Goal: Information Seeking & Learning: Learn about a topic

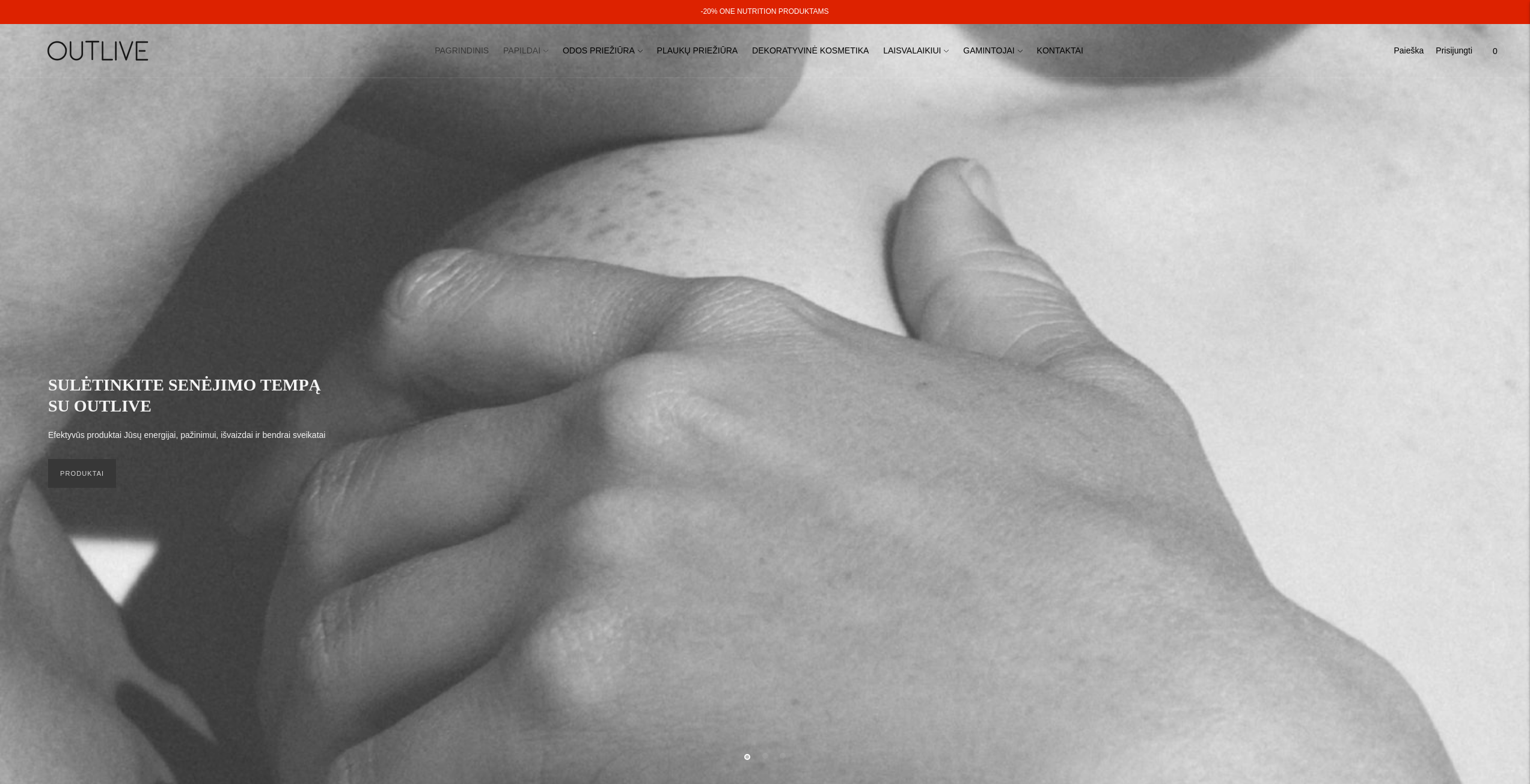
click at [546, 48] on link "PAPILDAI" at bounding box center [525, 51] width 45 height 26
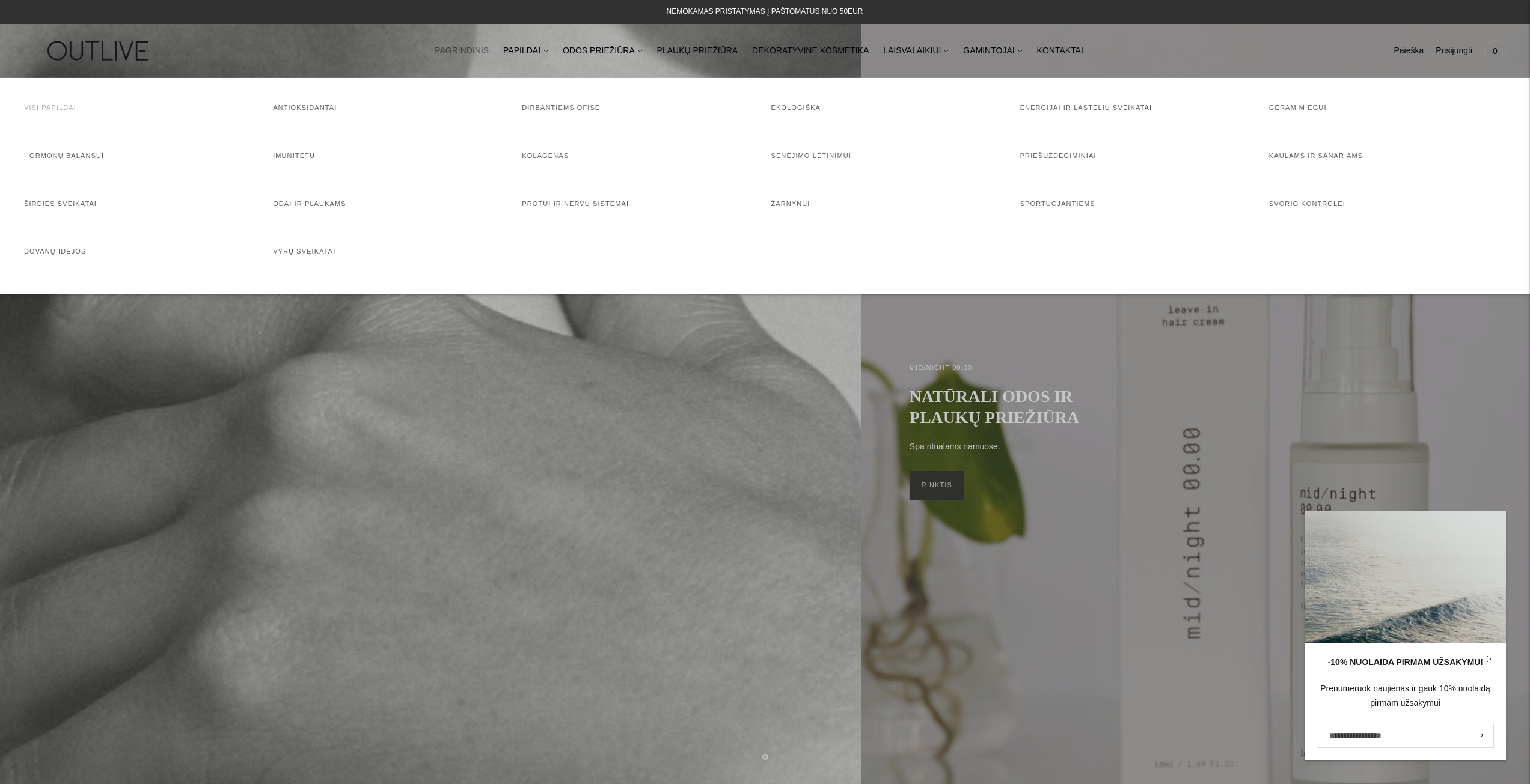
click at [53, 108] on link "Visi papildai" at bounding box center [50, 107] width 53 height 7
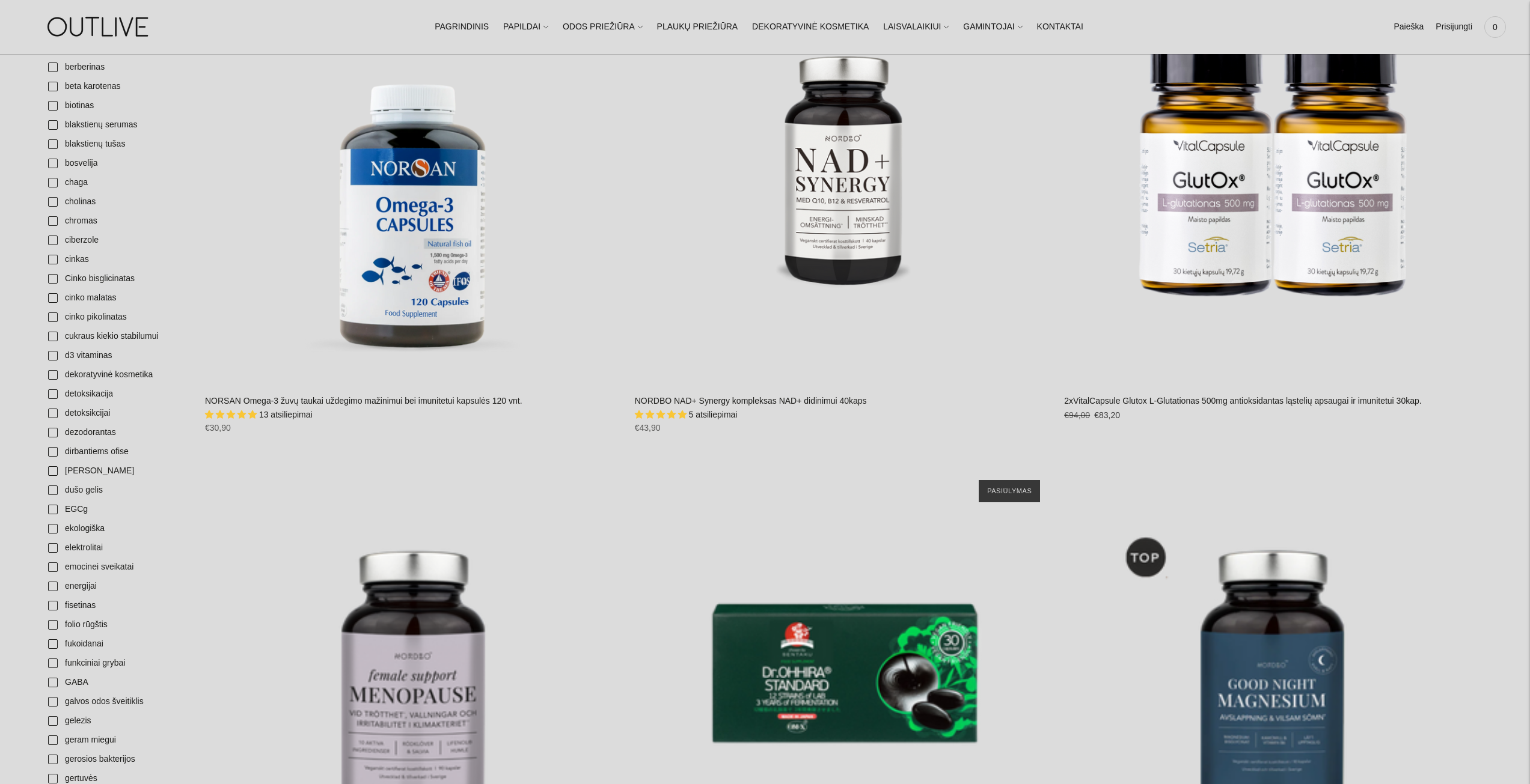
scroll to position [781, 0]
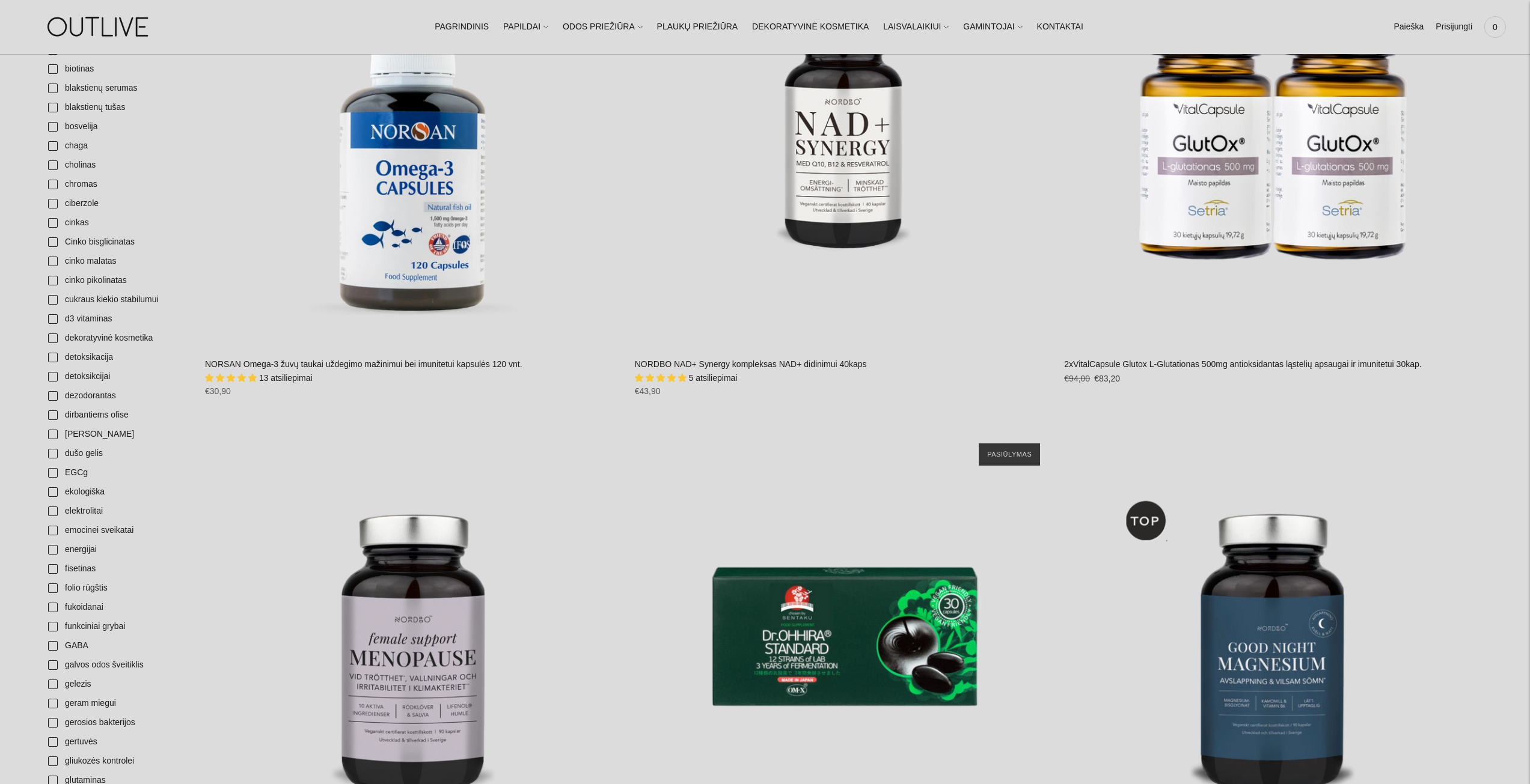
click at [418, 359] on link "NORSAN Omega-3 žuvų taukai uždegimo mažinimui bei imunitetui kapsulės 120 vnt." at bounding box center [363, 364] width 317 height 10
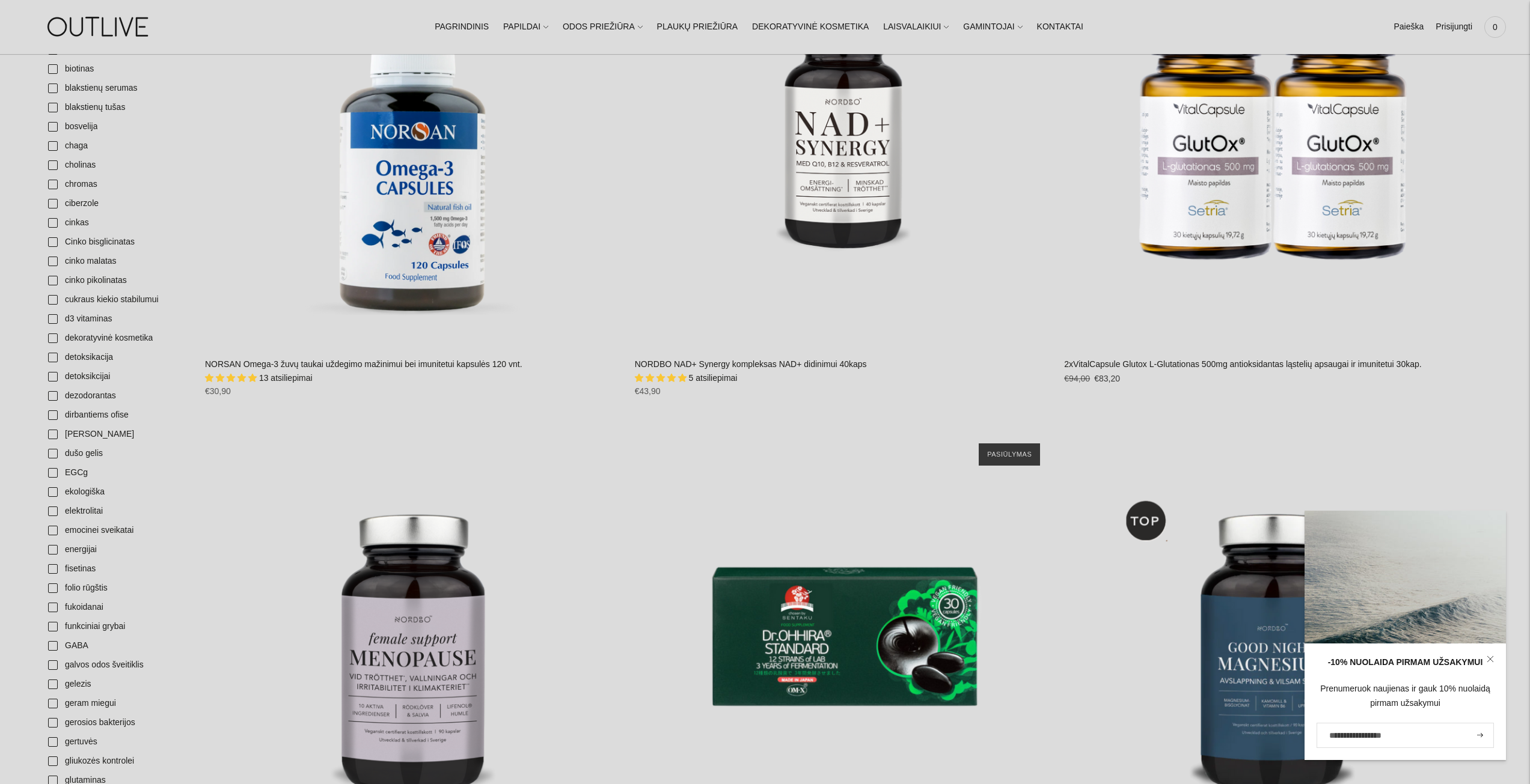
click at [1485, 657] on link at bounding box center [1490, 659] width 31 height 31
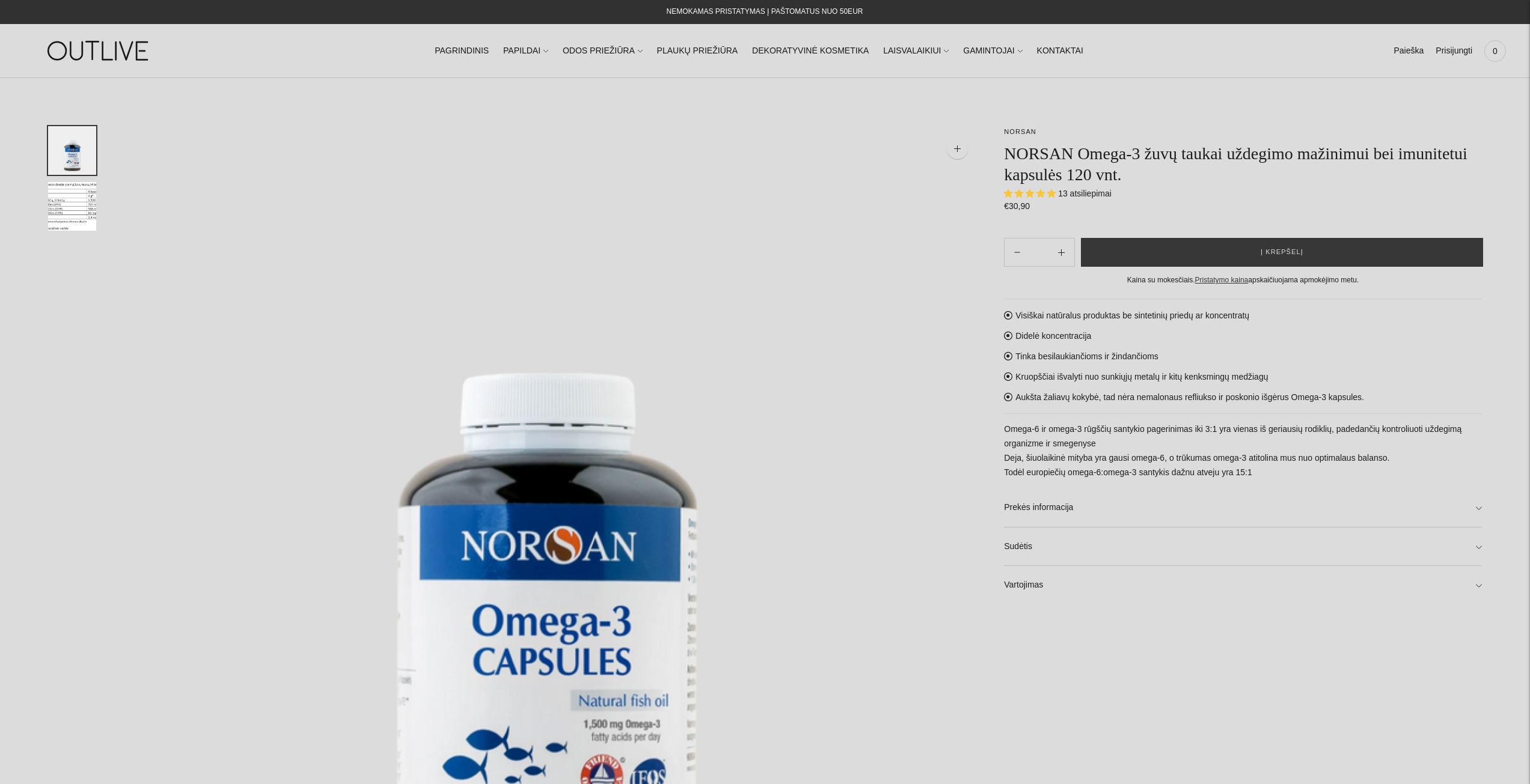
select select "**********"
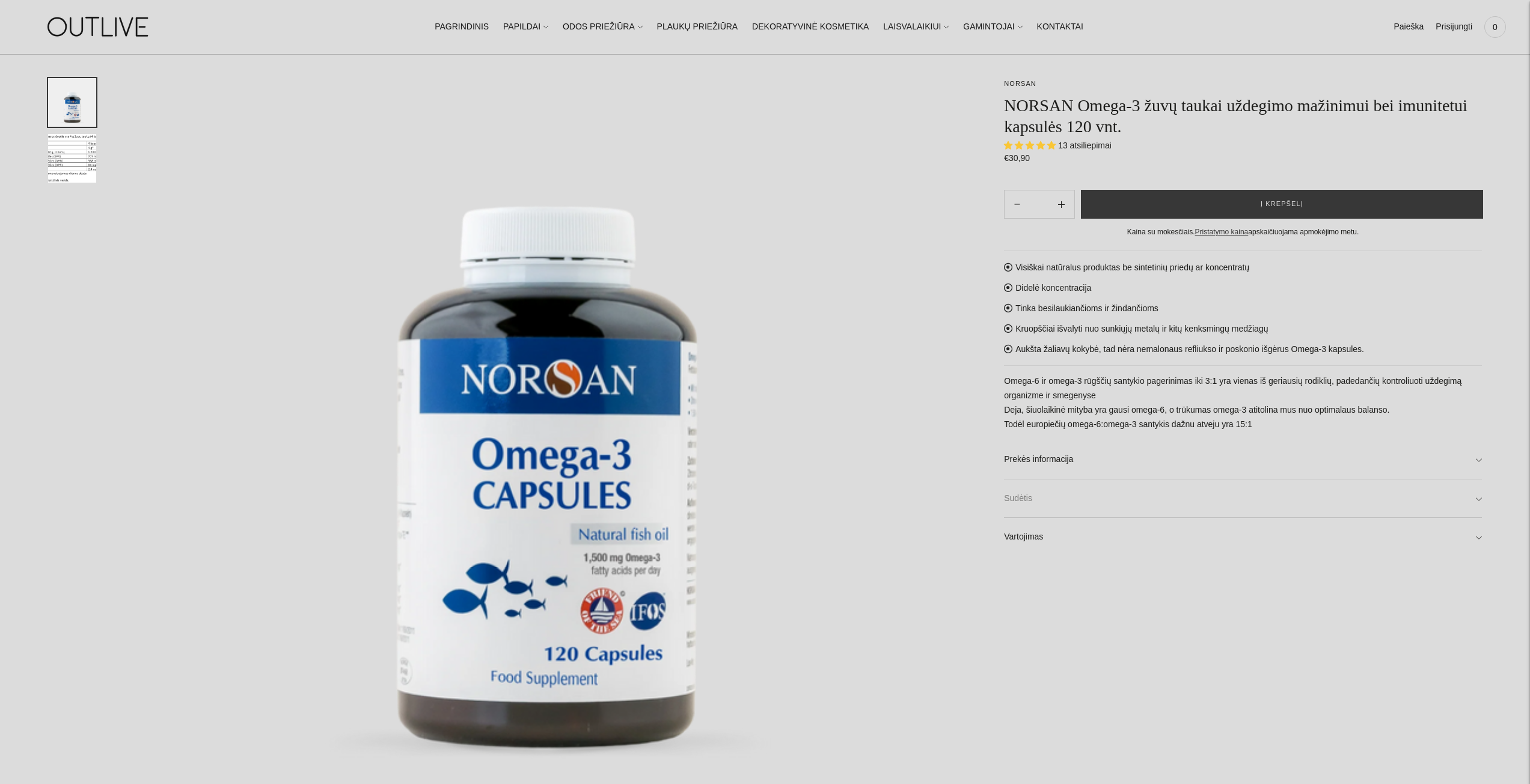
scroll to position [180, 0]
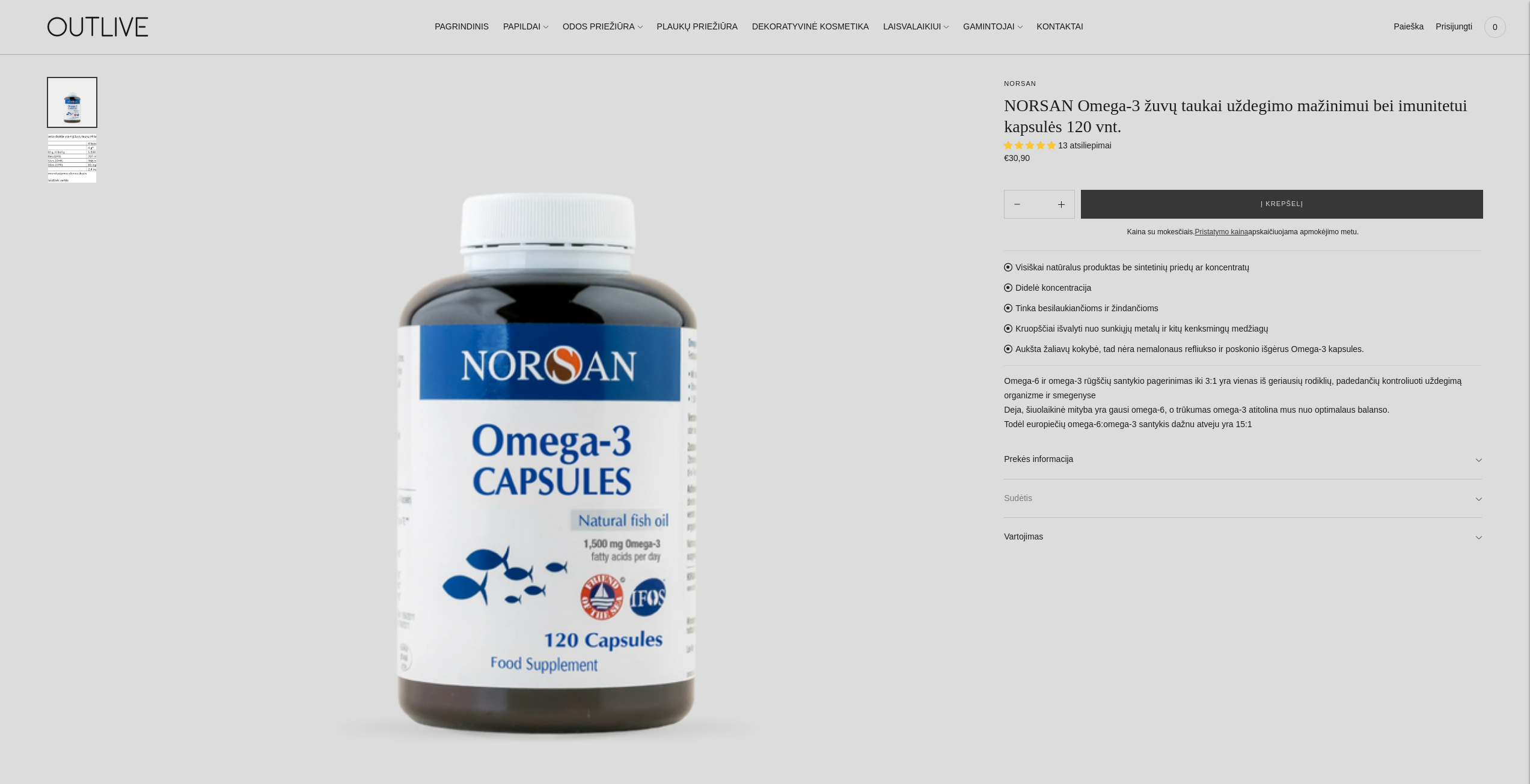
click at [1096, 499] on link "Sudėtis" at bounding box center [1243, 499] width 478 height 39
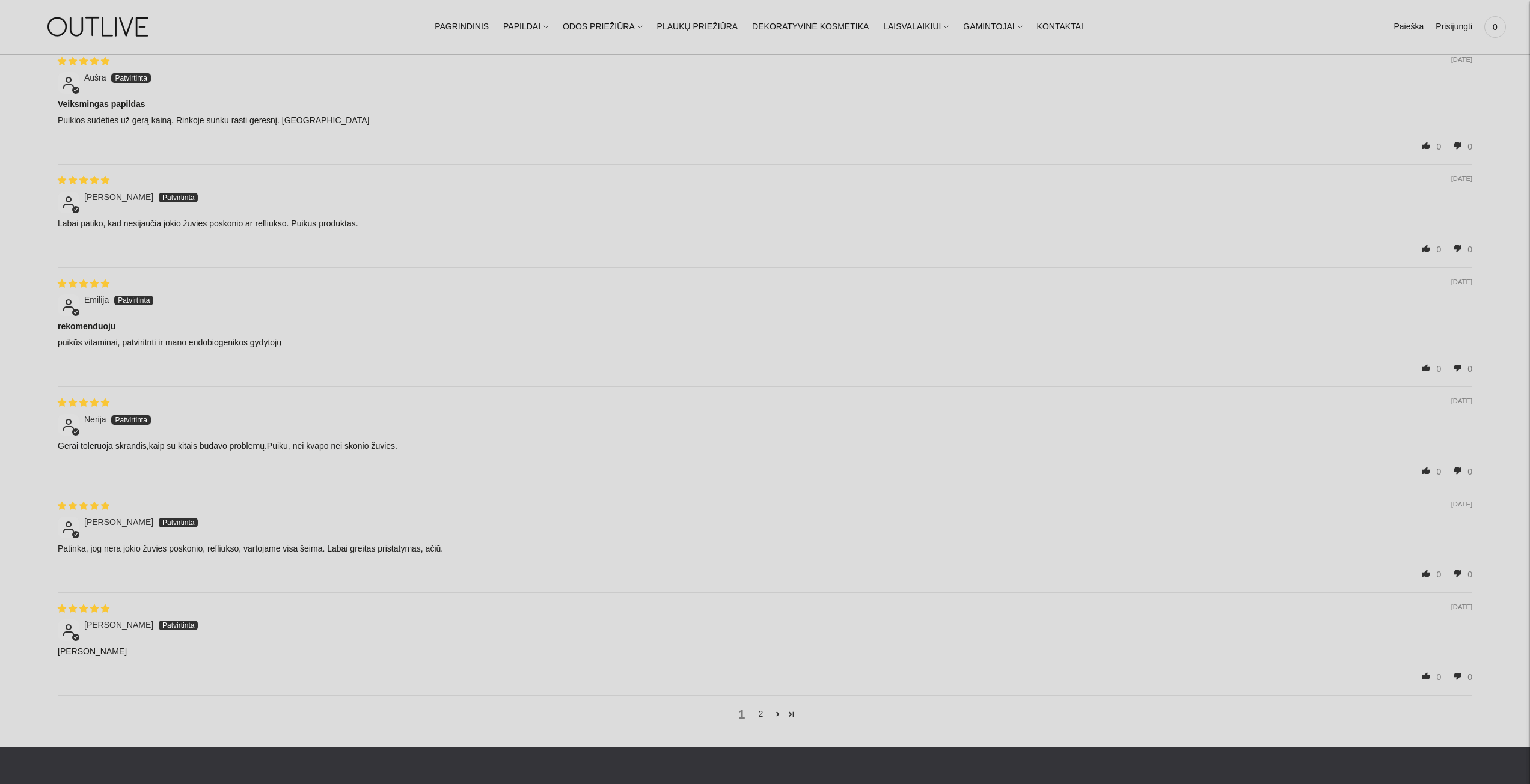
scroll to position [1983, 0]
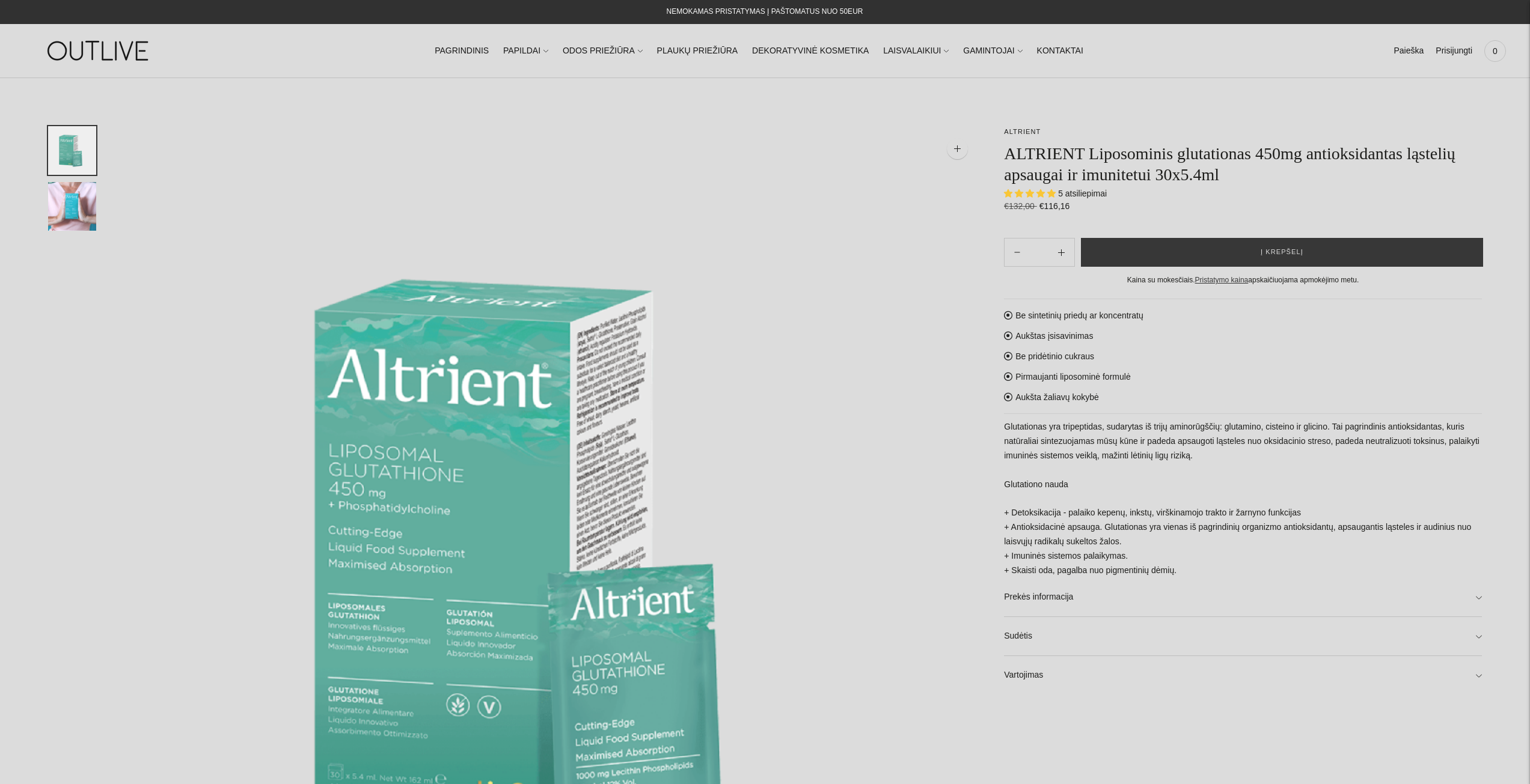
select select "**********"
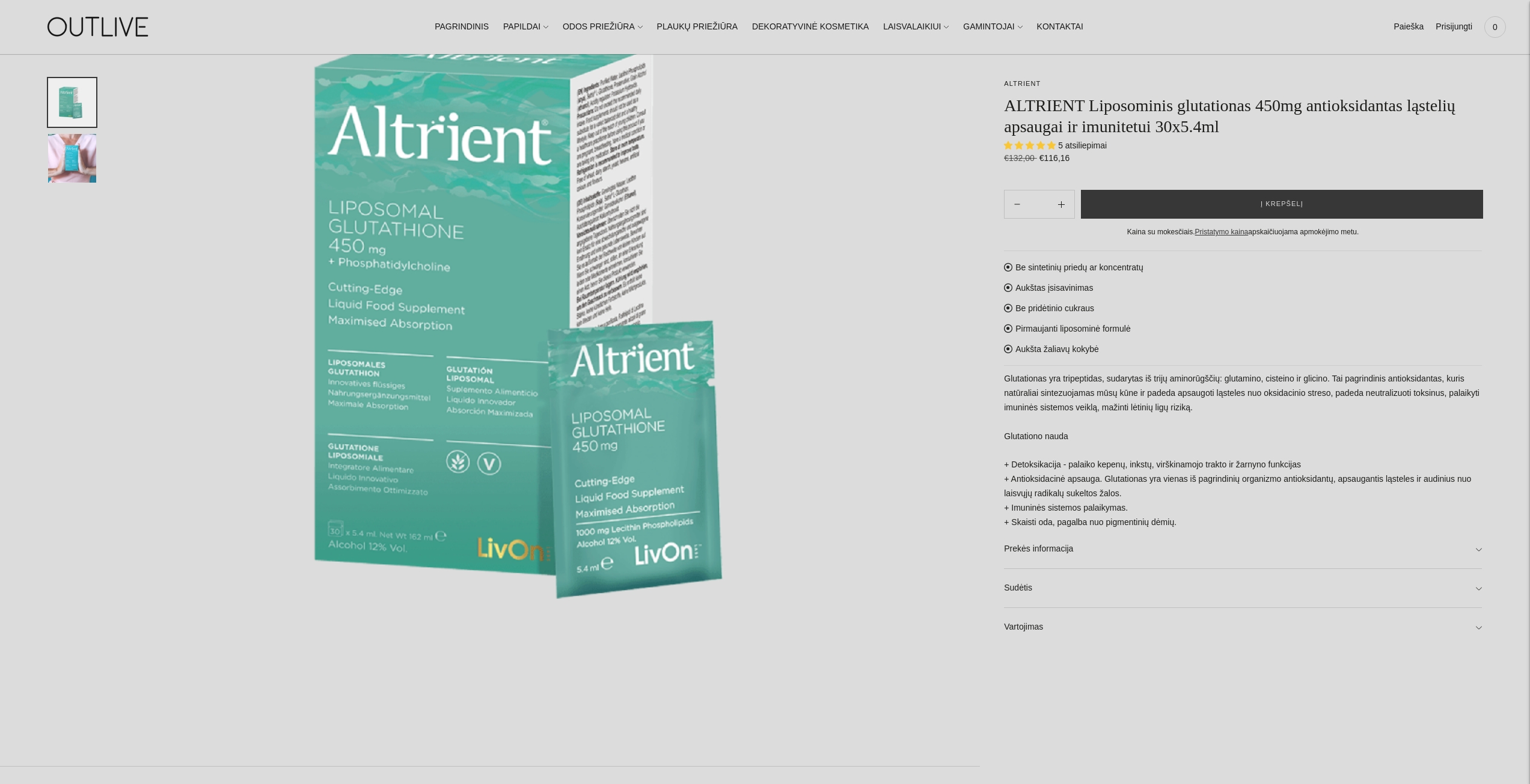
scroll to position [152, 0]
